Goal: Check status: Check status

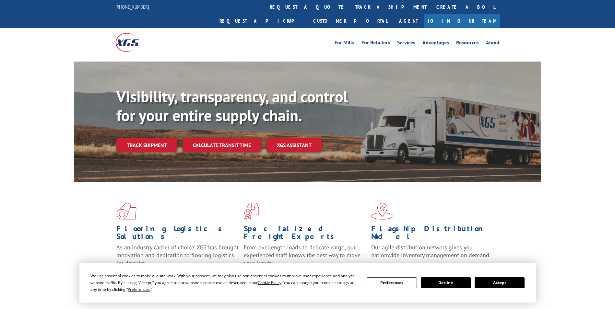
click at [350, 4] on link "track a shipment" at bounding box center [390, 7] width 81 height 14
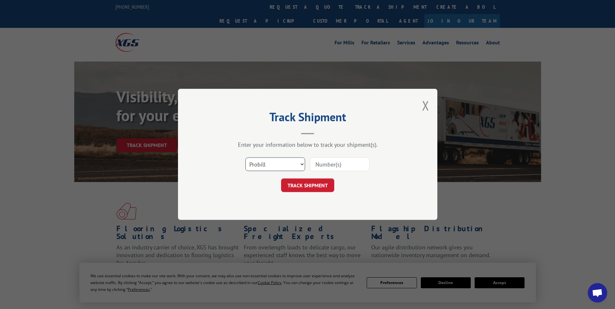
click at [250, 162] on select "Select category... Probill BOL PO" at bounding box center [275, 165] width 60 height 14
select select "bol"
click at [245, 158] on select "Select category... Probill BOL PO" at bounding box center [275, 165] width 60 height 14
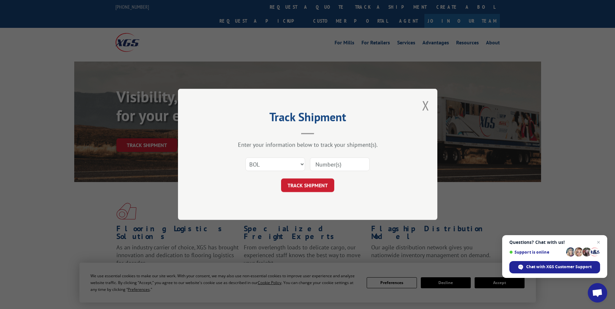
paste input "5569279"
type input "5569279"
click at [311, 184] on button "TRACK SHIPMENT" at bounding box center [307, 186] width 53 height 14
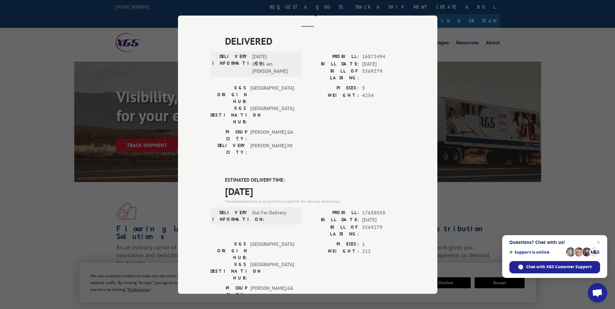
scroll to position [97, 0]
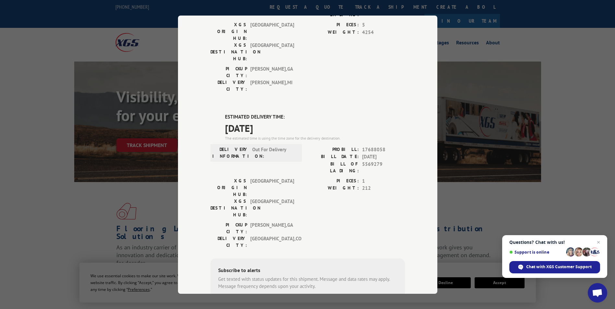
drag, startPoint x: 222, startPoint y: 78, endPoint x: 292, endPoint y: 92, distance: 71.4
click at [292, 113] on div "ESTIMATED DELIVERY TIME: [DATE] The estimated time is using the time zone for t…" at bounding box center [307, 229] width 194 height 233
drag, startPoint x: 292, startPoint y: 92, endPoint x: 241, endPoint y: 90, distance: 50.6
copy div "ESTIMATED DELIVERY TIME: [DATE]"
